Goal: Task Accomplishment & Management: Use online tool/utility

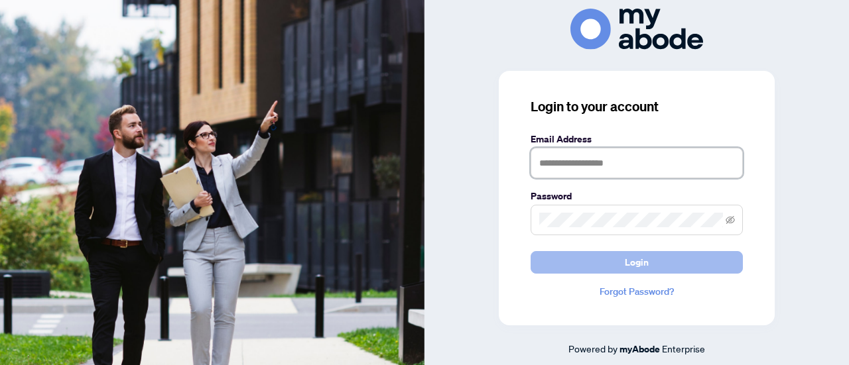
type input "**********"
click at [635, 262] on span "Login" at bounding box center [637, 262] width 24 height 21
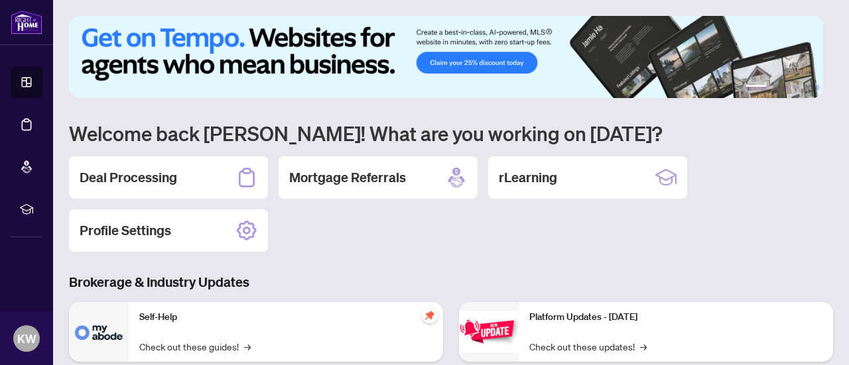
click at [154, 173] on h2 "Deal Processing" at bounding box center [128, 177] width 97 height 19
